Goal: Book appointment/travel/reservation

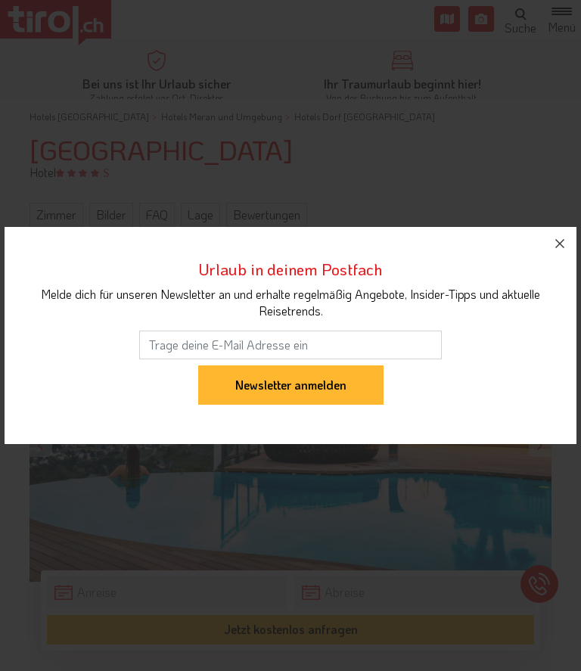
click at [556, 251] on icon "button" at bounding box center [560, 244] width 18 height 18
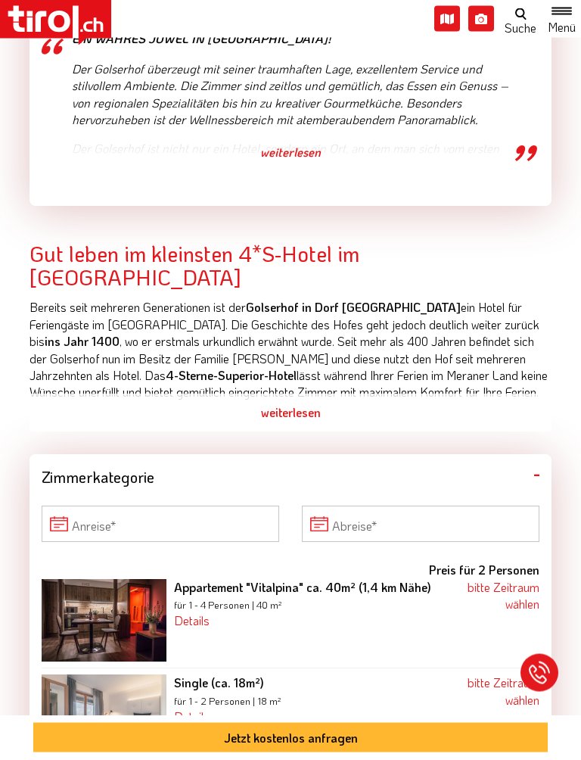
scroll to position [806, 0]
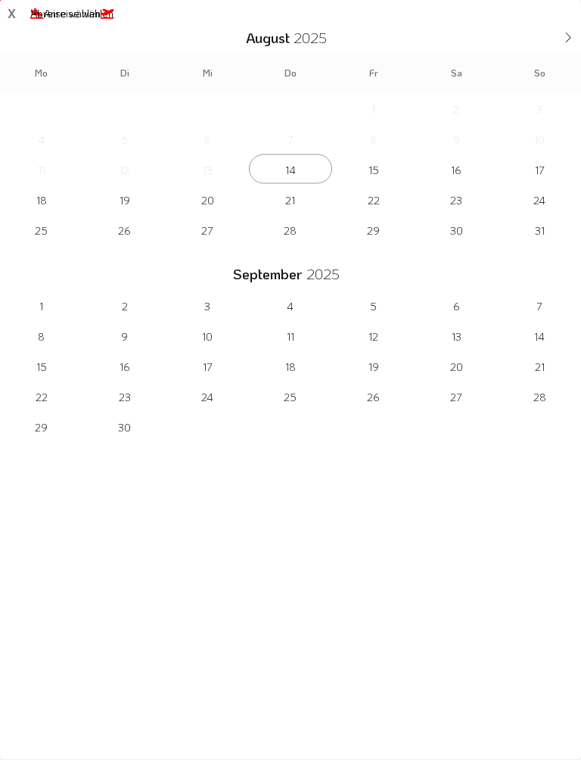
scroll to position [806, 0]
click at [120, 346] on span "9" at bounding box center [124, 336] width 83 height 30
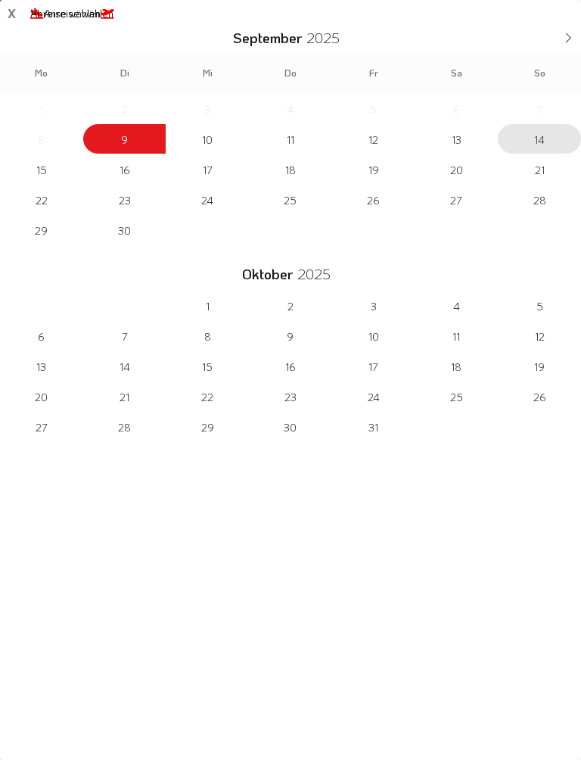
click at [542, 145] on span "14" at bounding box center [539, 139] width 83 height 30
type input "[DATE]"
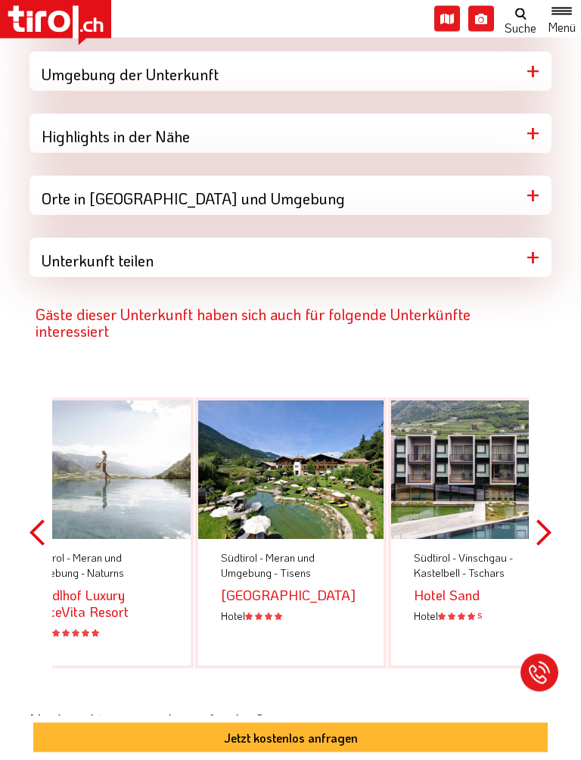
scroll to position [2703, 0]
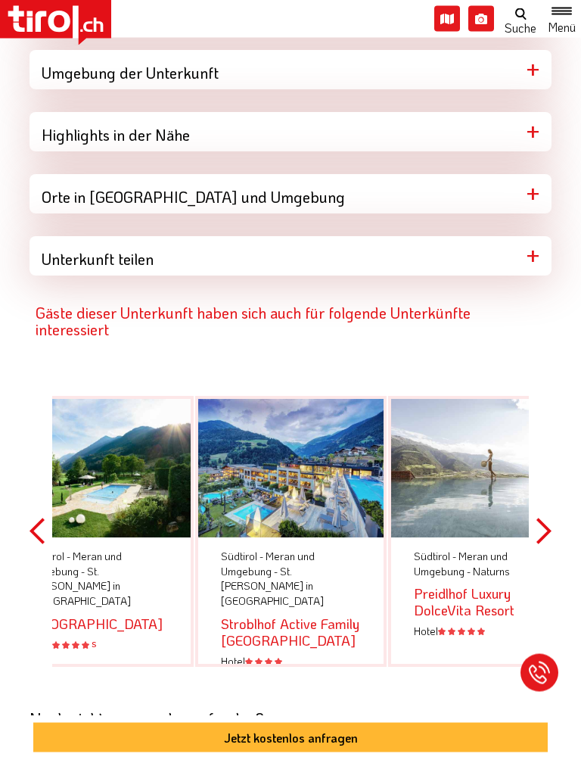
click at [266, 549] on span "Meran und Umgebung -" at bounding box center [268, 564] width 94 height 30
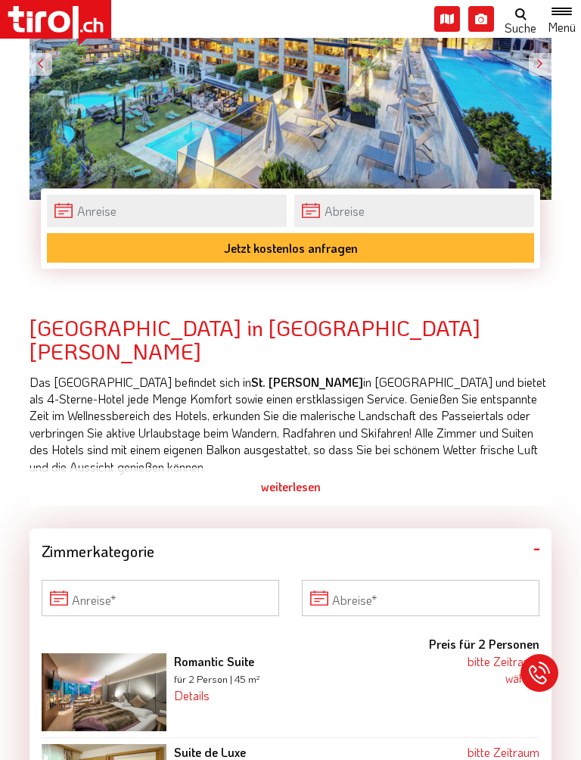
scroll to position [432, 0]
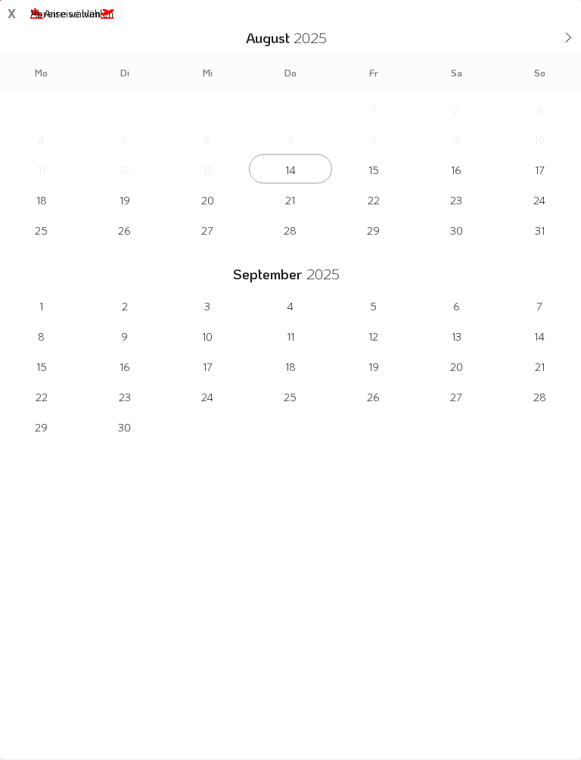
scroll to position [433, 0]
click at [537, 346] on span "14" at bounding box center [539, 336] width 83 height 30
type input "[DATE]"
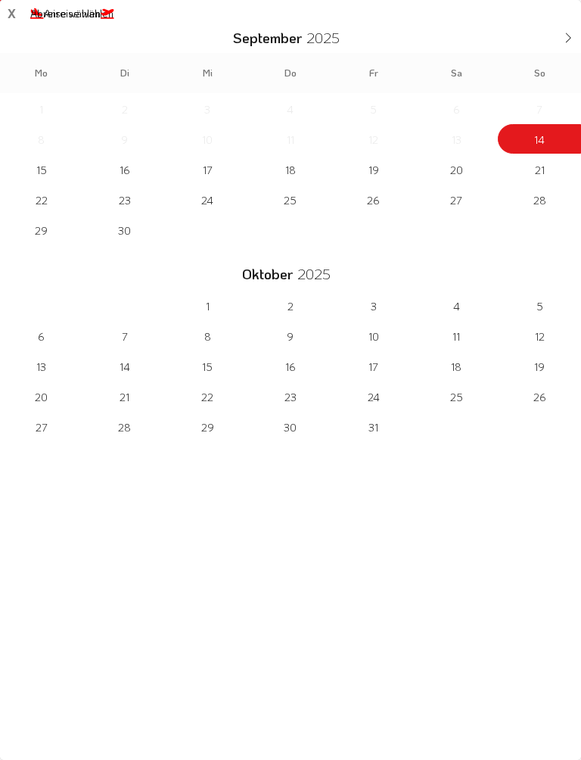
scroll to position [166, 0]
click at [15, 11] on div "x" at bounding box center [12, 11] width 8 height 18
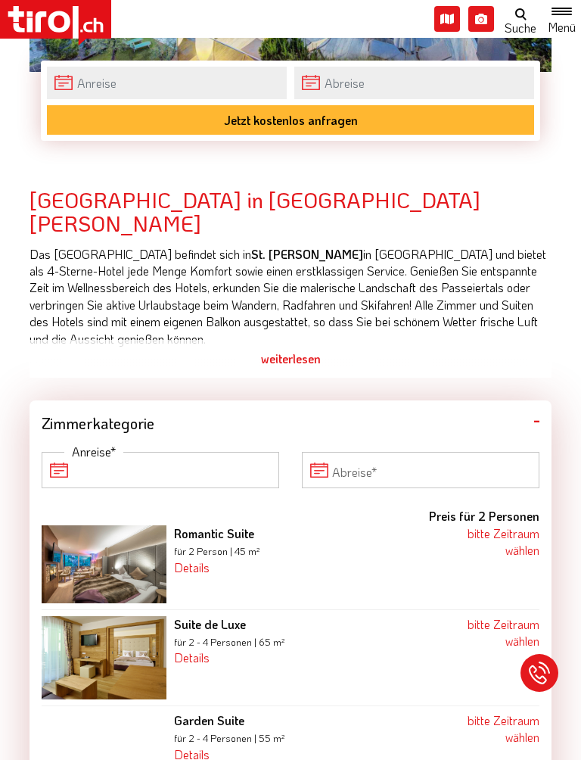
scroll to position [556, 0]
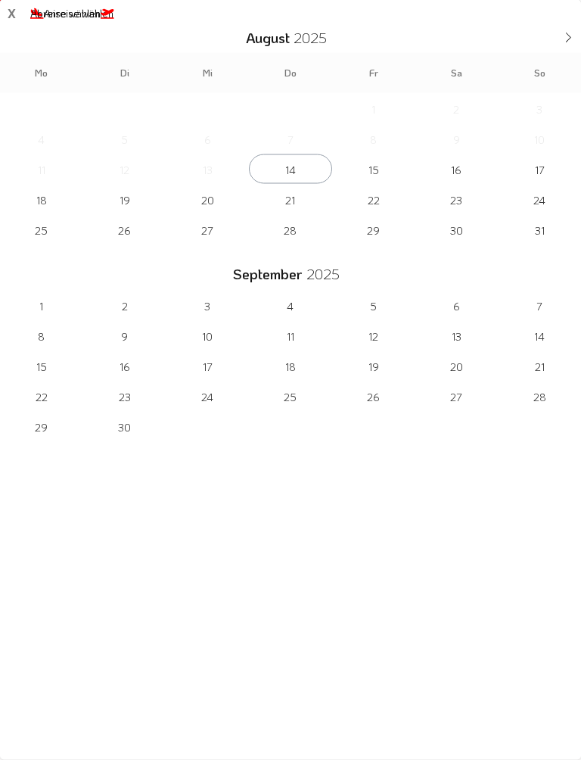
scroll to position [557, 0]
click at [120, 340] on span "9" at bounding box center [124, 336] width 83 height 30
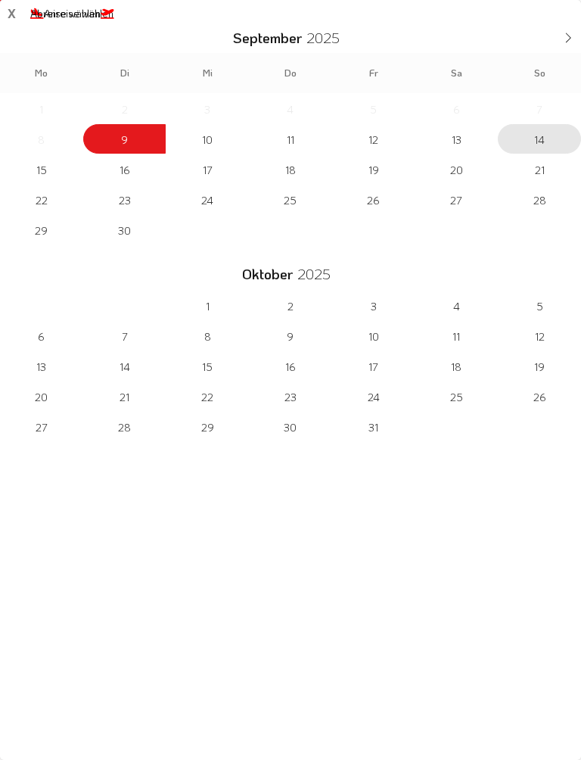
click at [533, 141] on span "14" at bounding box center [539, 139] width 83 height 30
type input "[DATE]"
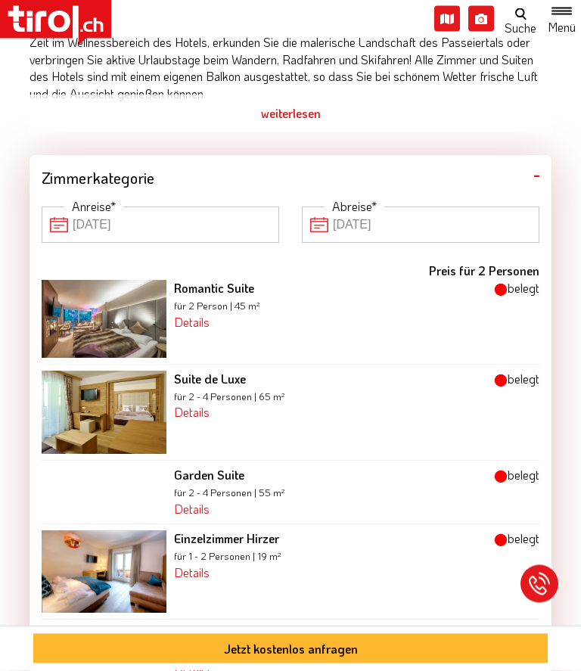
scroll to position [835, 0]
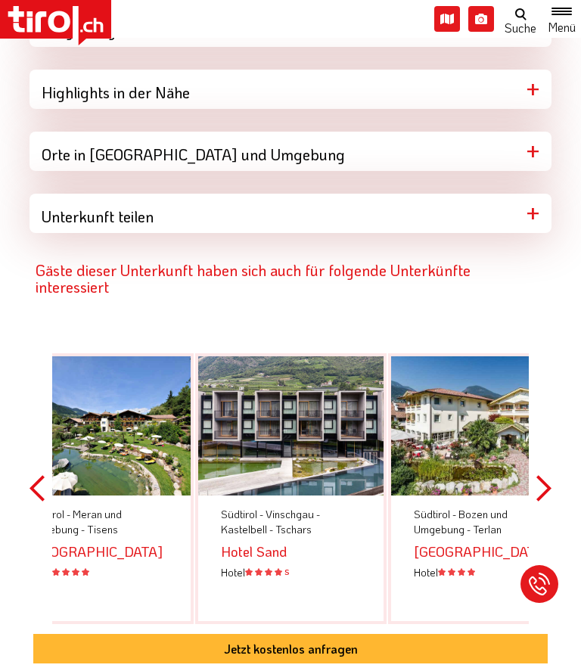
scroll to position [2746, 0]
